Goal: Check status: Check status

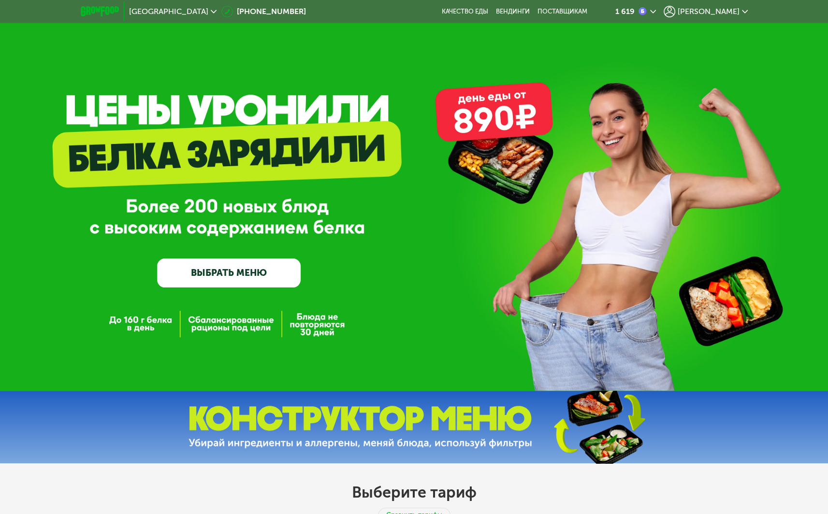
click at [726, 23] on div "GrowFood — доставка правильного питания ВЫБРАТЬ МЕНЮ" at bounding box center [414, 195] width 828 height 391
click at [727, 14] on span "[PERSON_NAME]" at bounding box center [709, 12] width 62 height 8
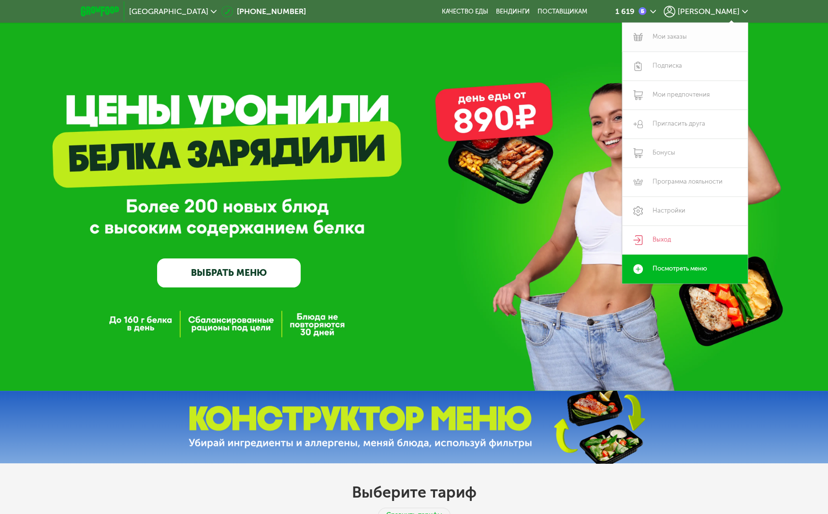
click at [686, 38] on link "Мои заказы" at bounding box center [685, 37] width 126 height 29
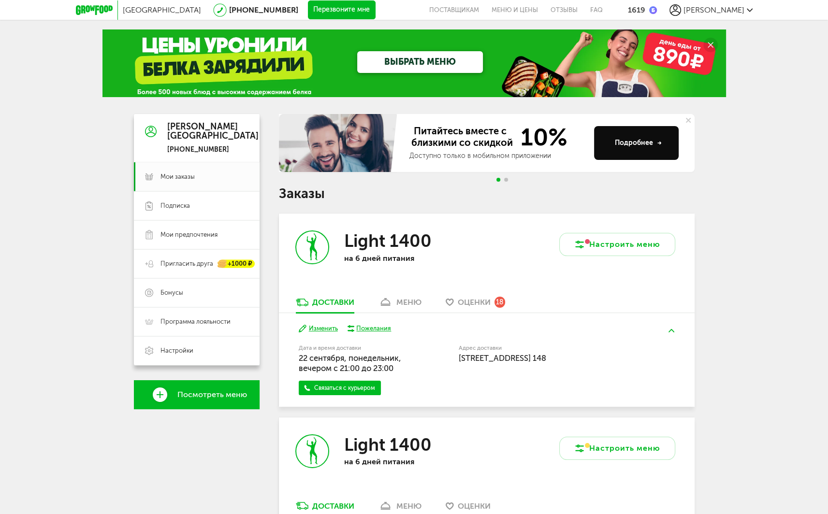
click at [402, 298] on div "меню" at bounding box center [408, 302] width 25 height 9
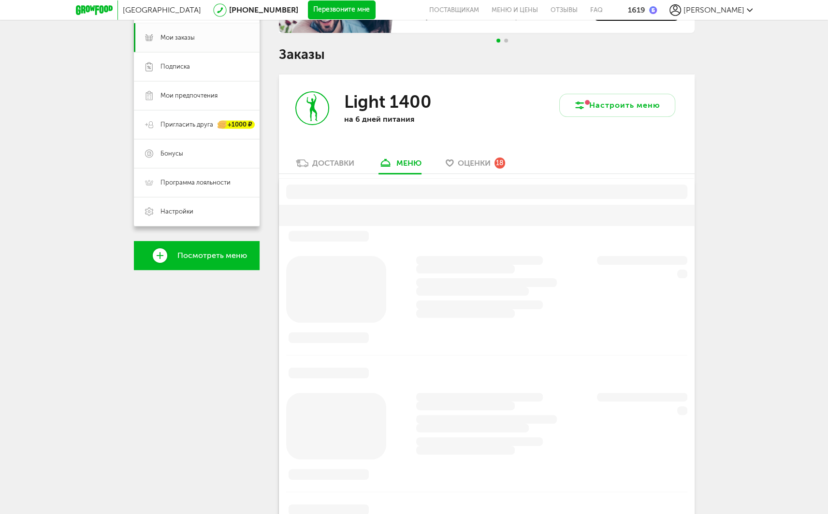
click at [404, 303] on div at bounding box center [487, 410] width 416 height 463
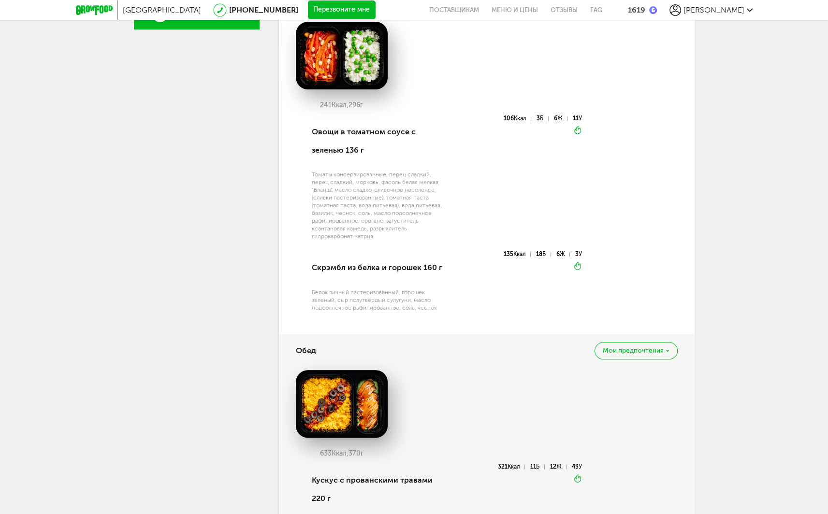
scroll to position [238, 0]
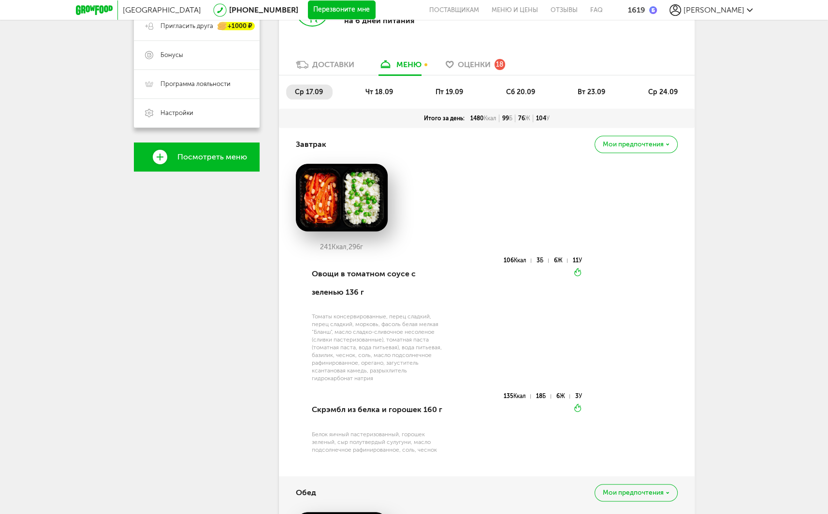
click at [456, 87] on li "пт 19.09" at bounding box center [450, 92] width 46 height 15
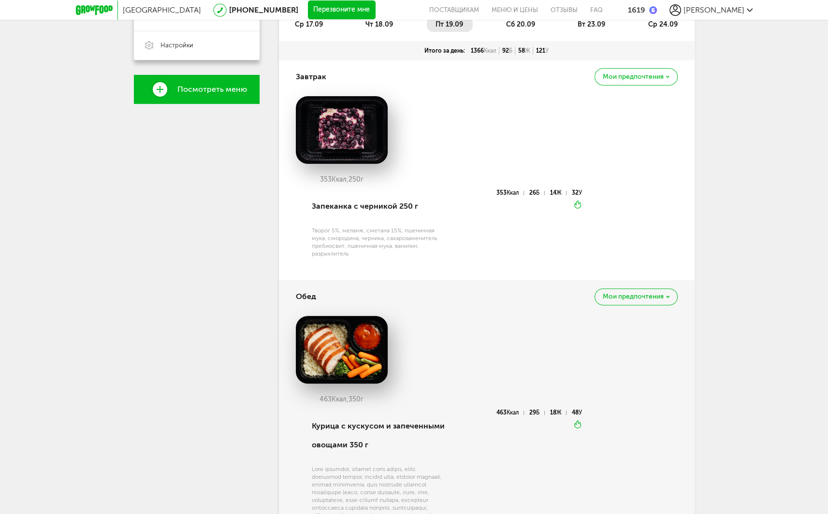
scroll to position [189, 0]
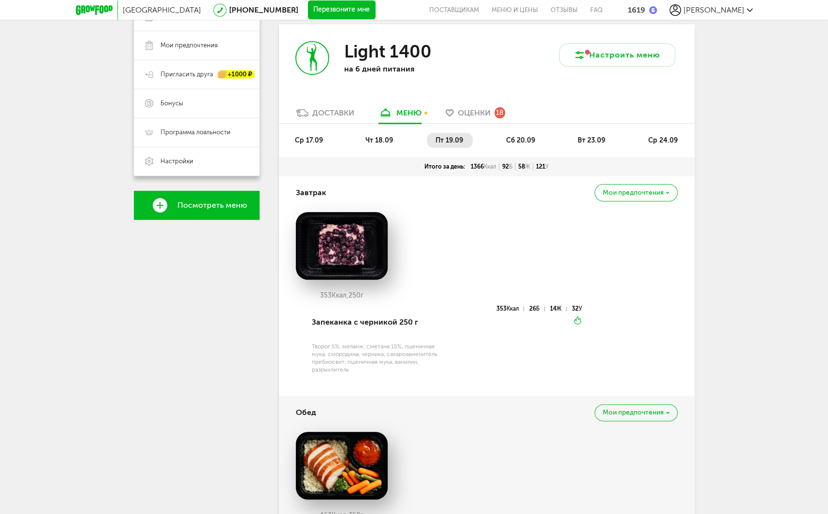
click at [525, 144] on span "сб 20.09" at bounding box center [520, 140] width 29 height 8
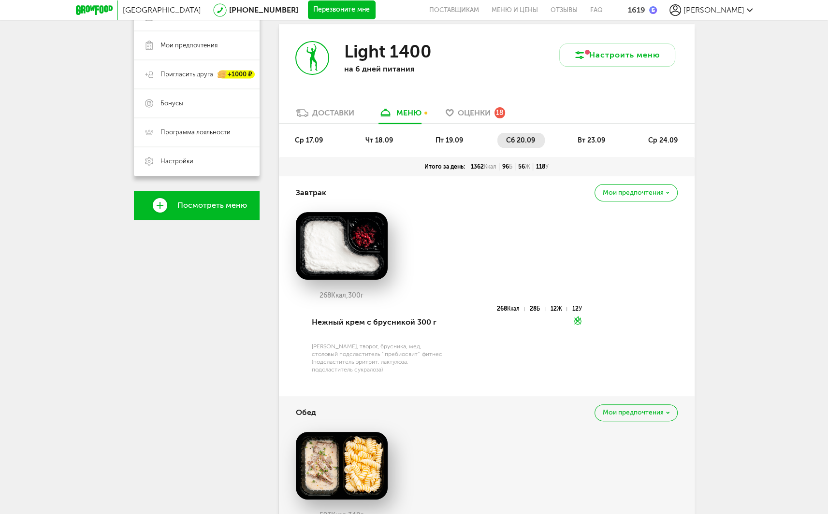
click at [455, 142] on span "пт 19.09" at bounding box center [449, 140] width 28 height 8
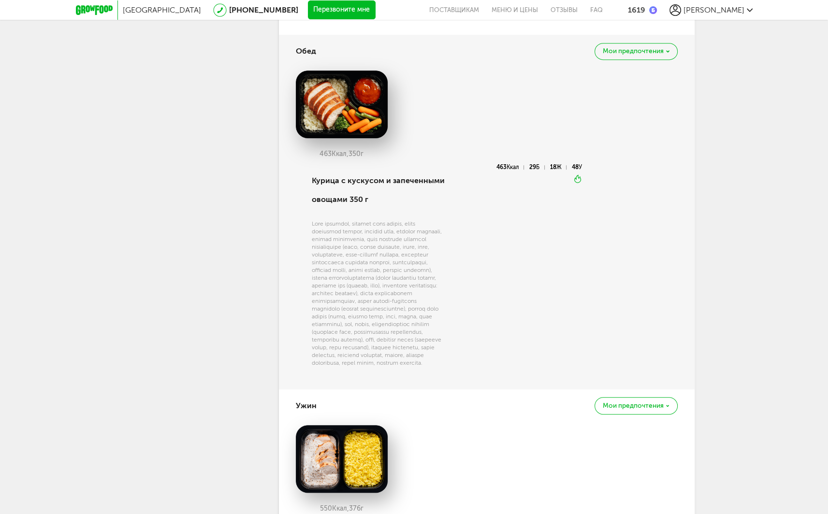
scroll to position [673, 0]
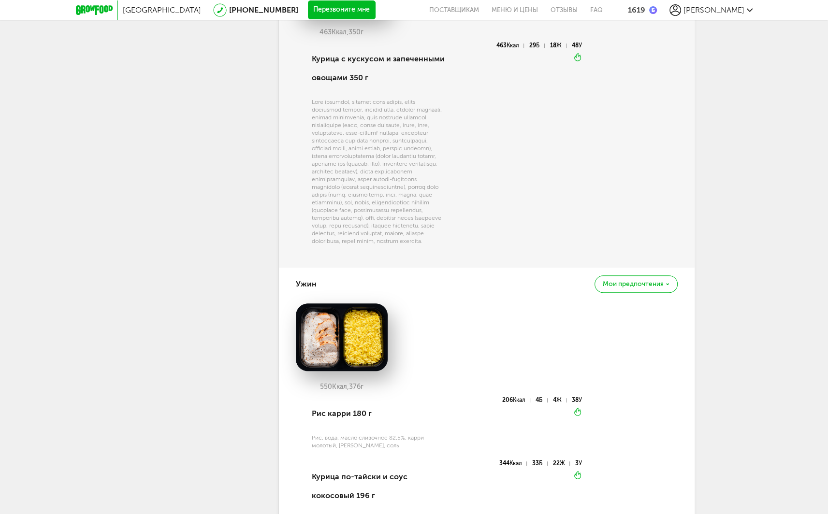
click at [352, 365] on img at bounding box center [342, 338] width 92 height 68
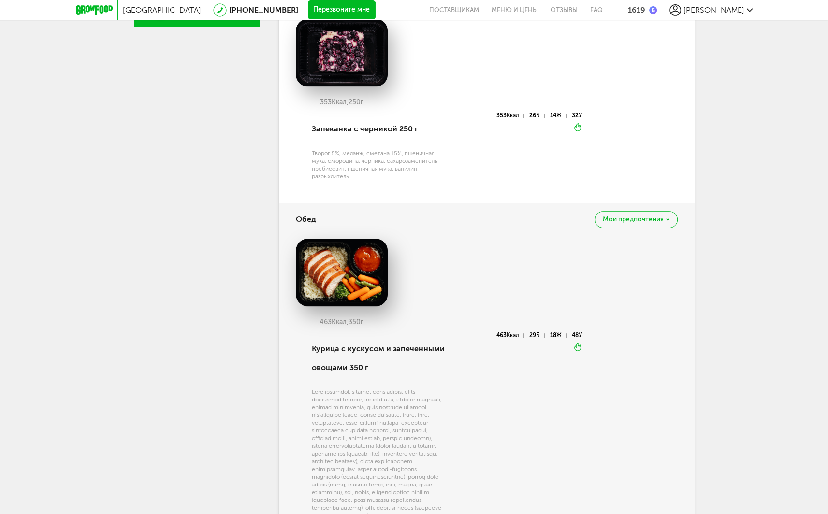
scroll to position [0, 0]
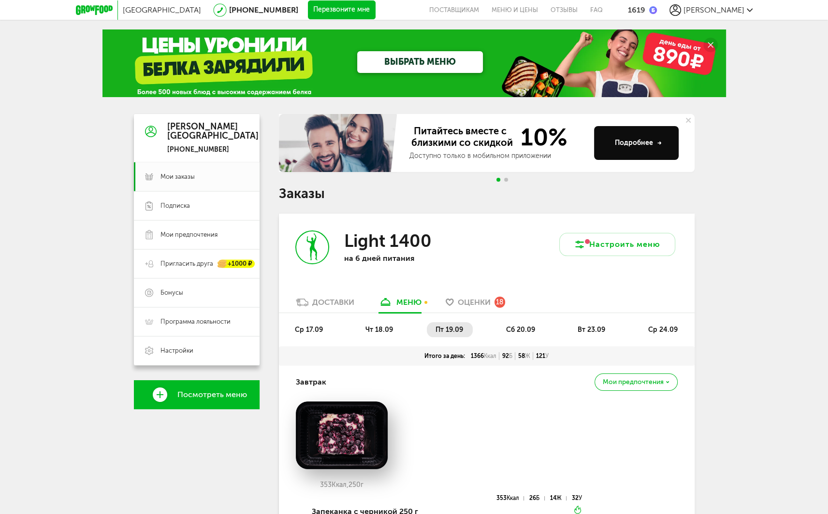
click at [384, 328] on span "чт 18.09" at bounding box center [379, 330] width 28 height 8
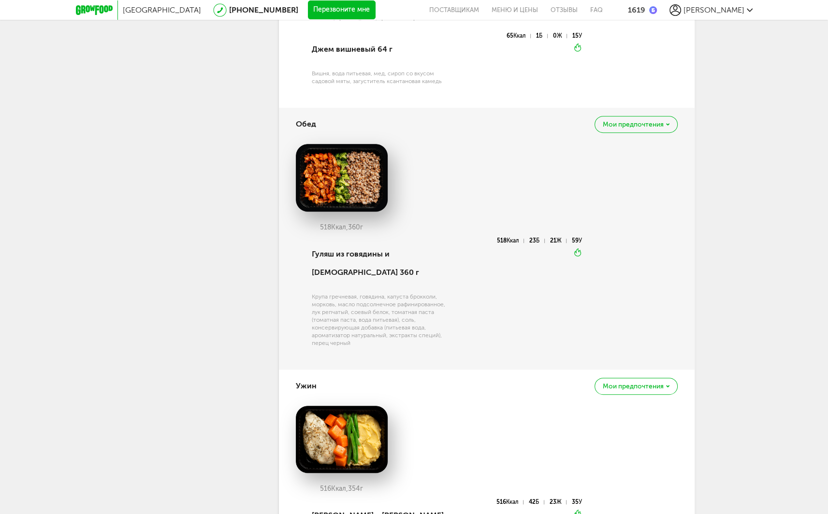
scroll to position [242, 0]
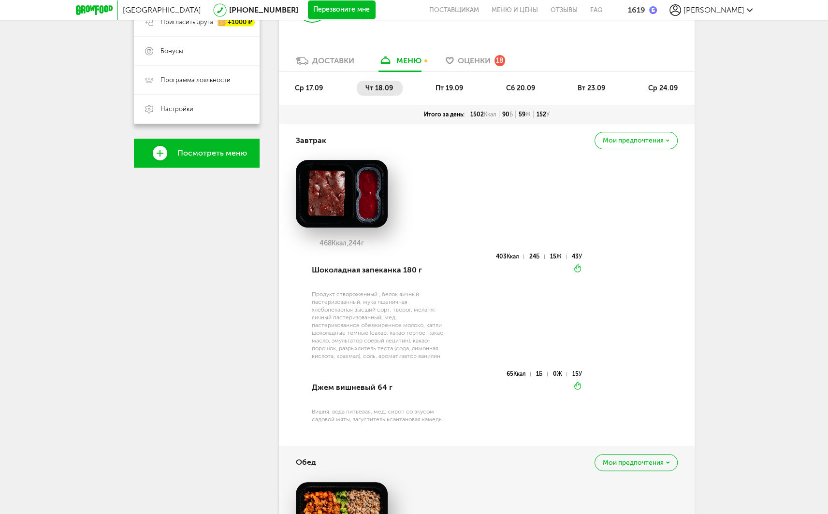
click at [454, 84] on span "пт 19.09" at bounding box center [449, 88] width 28 height 8
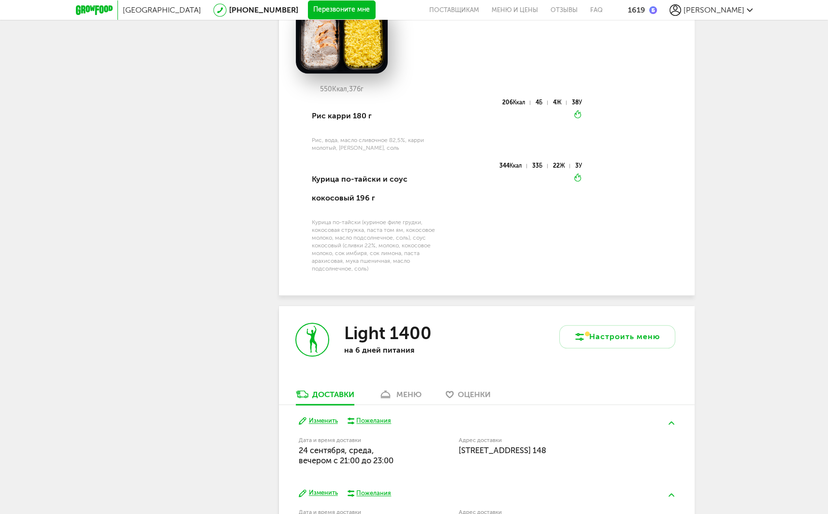
scroll to position [971, 0]
